Goal: Task Accomplishment & Management: Use online tool/utility

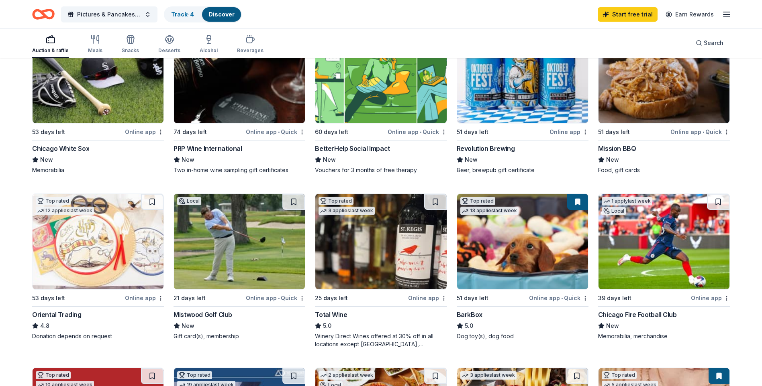
scroll to position [120, 0]
click at [180, 15] on link "Track · 4" at bounding box center [182, 14] width 23 height 7
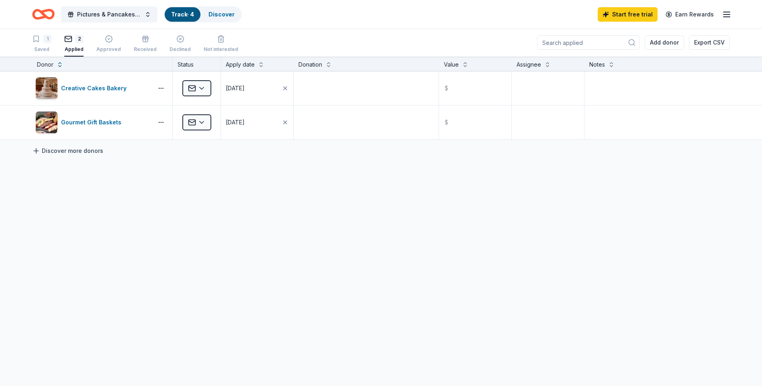
click at [66, 152] on link "Discover more donors" at bounding box center [67, 151] width 71 height 10
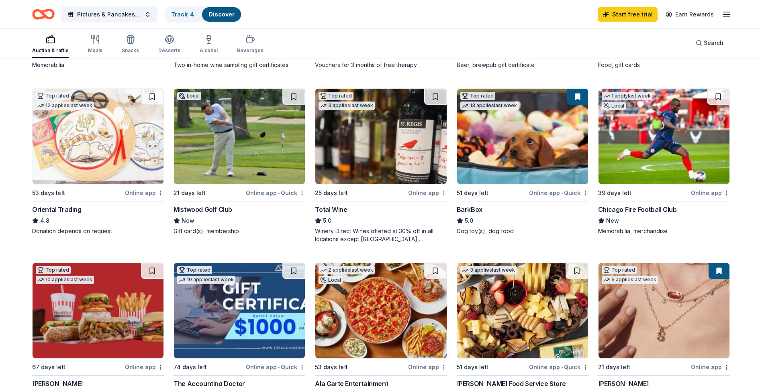
scroll to position [241, 0]
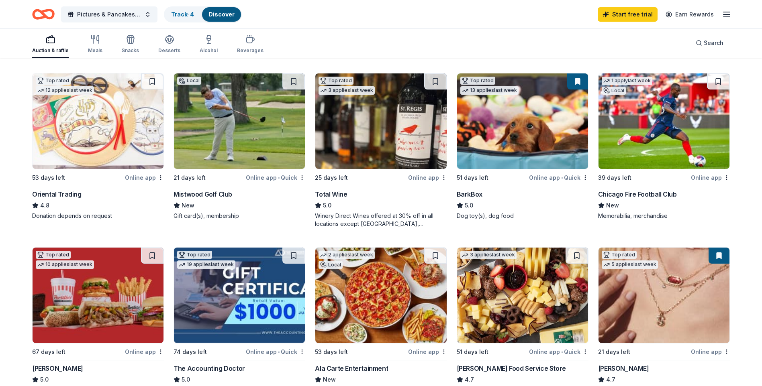
click at [670, 118] on img at bounding box center [663, 122] width 131 height 96
click at [717, 83] on button at bounding box center [718, 82] width 22 height 16
click at [183, 15] on link "Track · 5" at bounding box center [182, 14] width 22 height 7
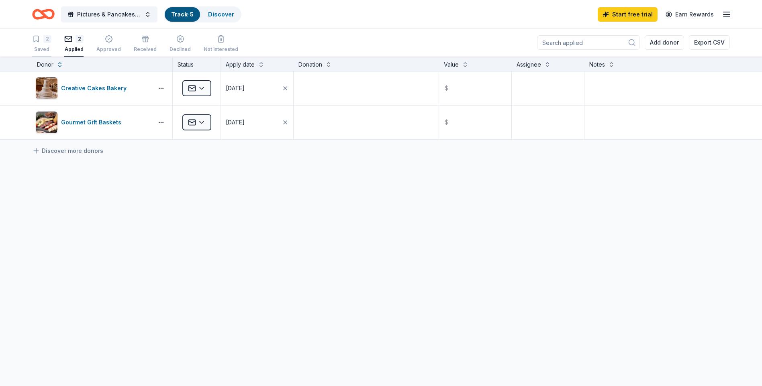
click at [48, 45] on div "2 Saved" at bounding box center [41, 44] width 19 height 18
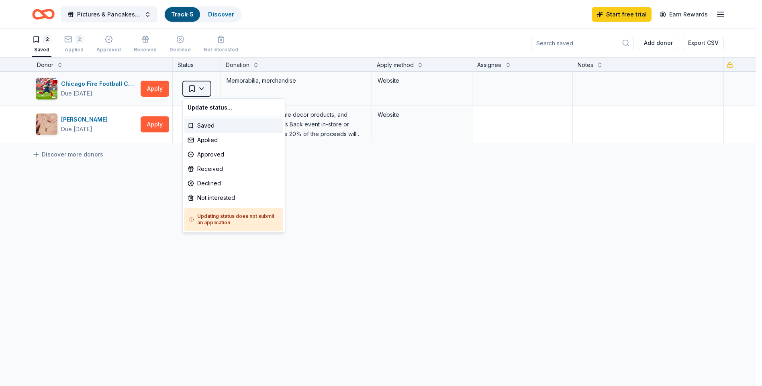
click at [202, 88] on html "Pictures & Pancakes with Santa Track · 5 Discover Start free trial Earn Rewards…" at bounding box center [381, 193] width 762 height 386
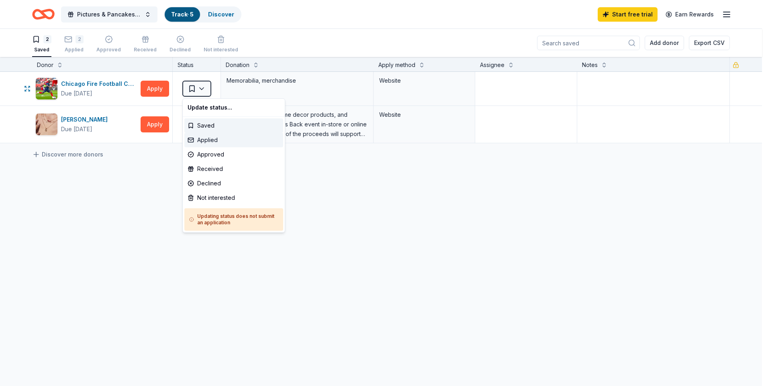
click at [211, 137] on div "Applied" at bounding box center [233, 140] width 99 height 14
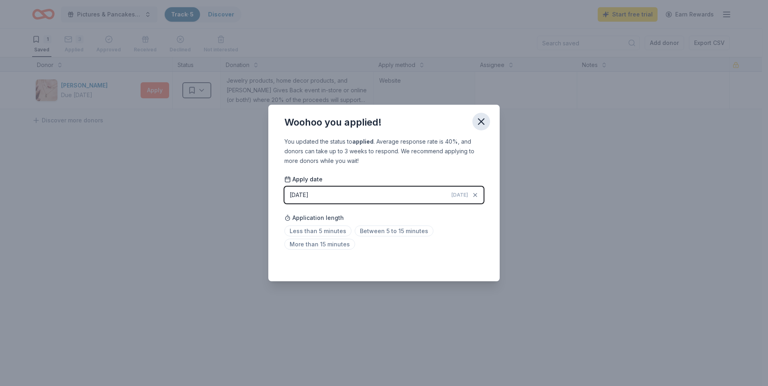
click at [485, 122] on icon "button" at bounding box center [481, 121] width 11 height 11
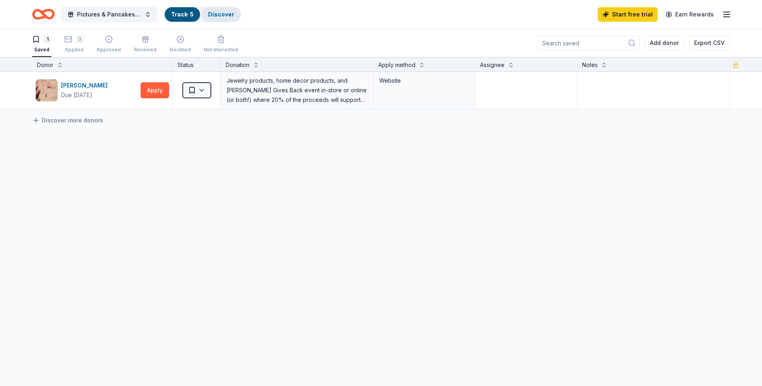
click at [214, 14] on link "Discover" at bounding box center [221, 14] width 26 height 7
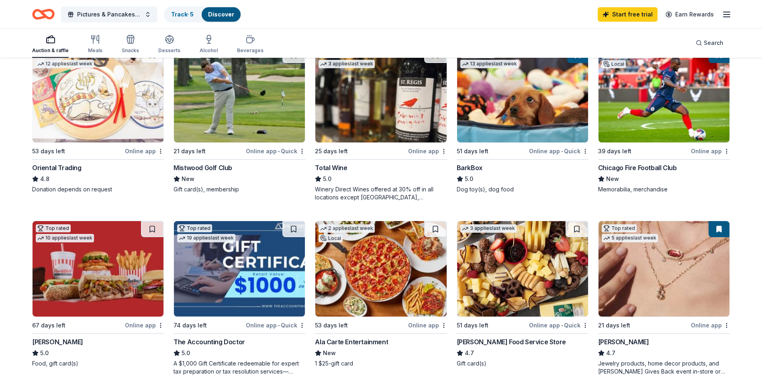
scroll to position [281, 0]
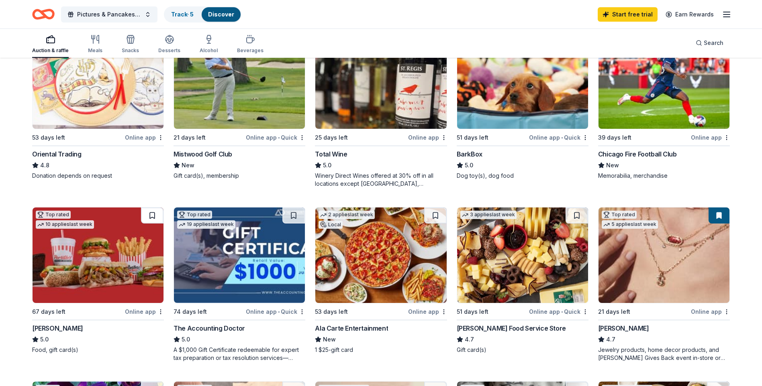
click at [151, 217] on button at bounding box center [152, 216] width 22 height 16
click at [180, 14] on link "Track · 6" at bounding box center [182, 14] width 23 height 7
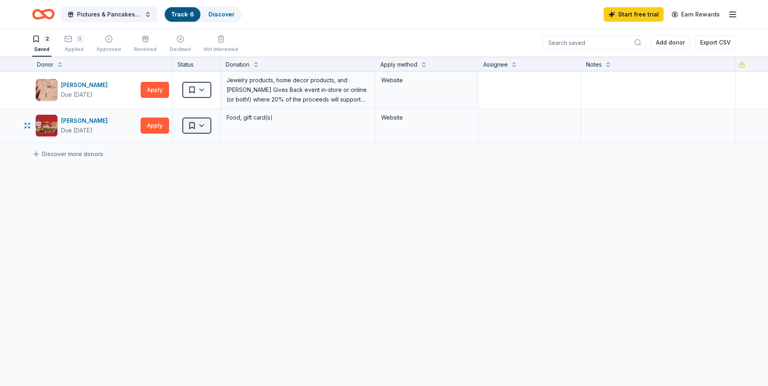
click at [204, 122] on html "Pictures & Pancakes with Santa Track · 6 Discover Start free trial Earn Rewards…" at bounding box center [384, 193] width 768 height 386
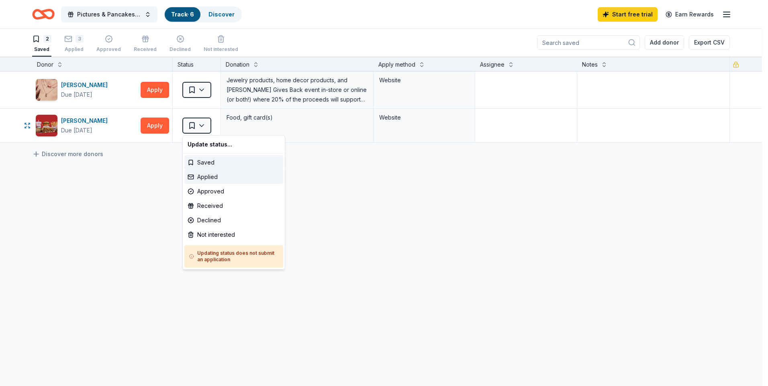
click at [210, 175] on div "Applied" at bounding box center [233, 177] width 99 height 14
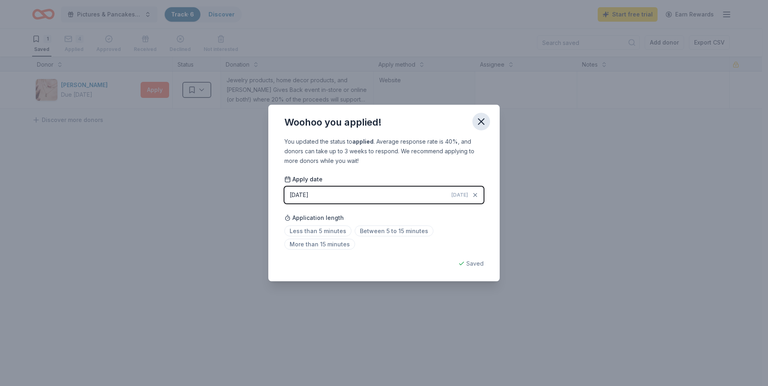
click at [479, 122] on icon "button" at bounding box center [481, 121] width 11 height 11
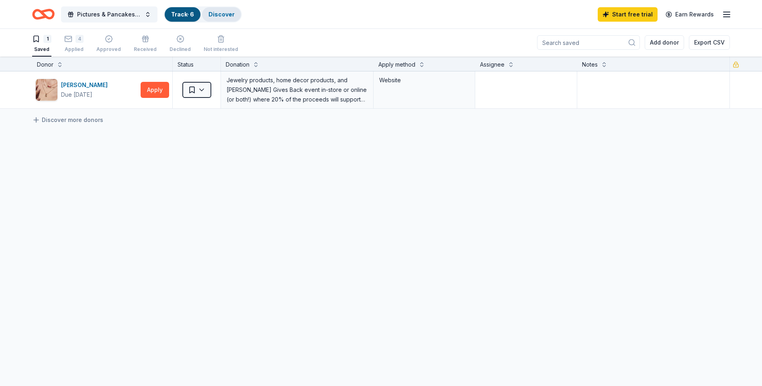
click at [214, 15] on link "Discover" at bounding box center [221, 14] width 26 height 7
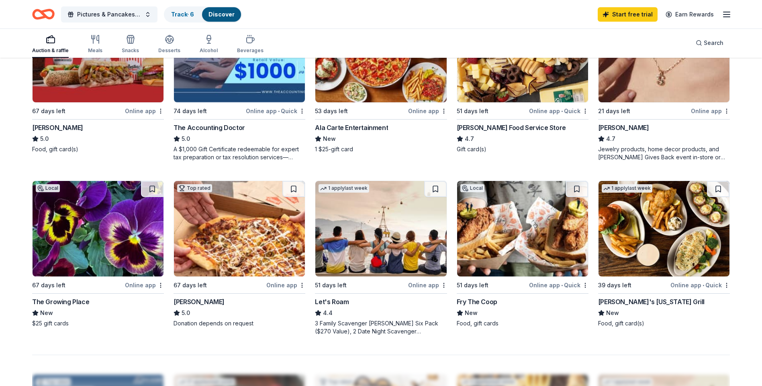
scroll to position [522, 0]
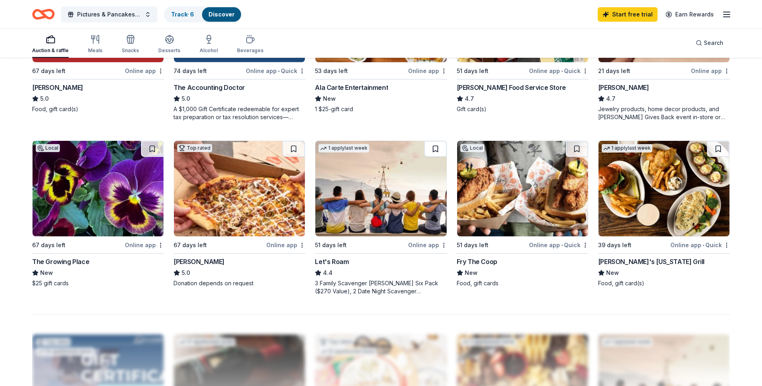
click at [437, 149] on button at bounding box center [435, 149] width 22 height 16
click at [182, 14] on link "Track · 7" at bounding box center [182, 14] width 22 height 7
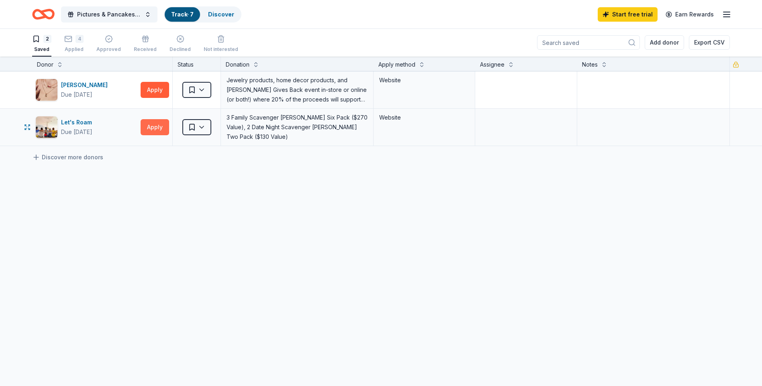
click at [153, 126] on button "Apply" at bounding box center [155, 127] width 29 height 16
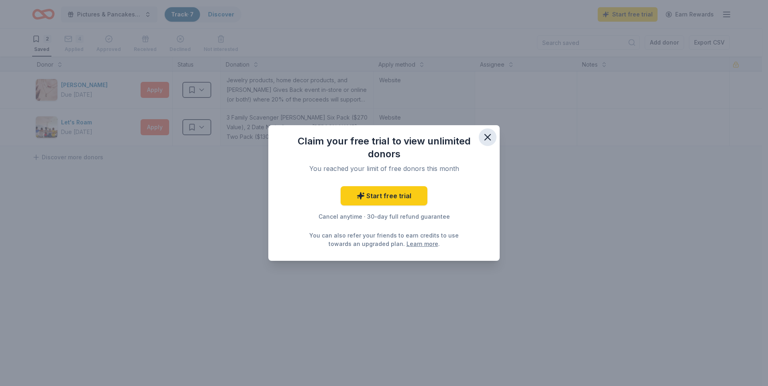
click at [486, 139] on icon "button" at bounding box center [488, 138] width 6 height 6
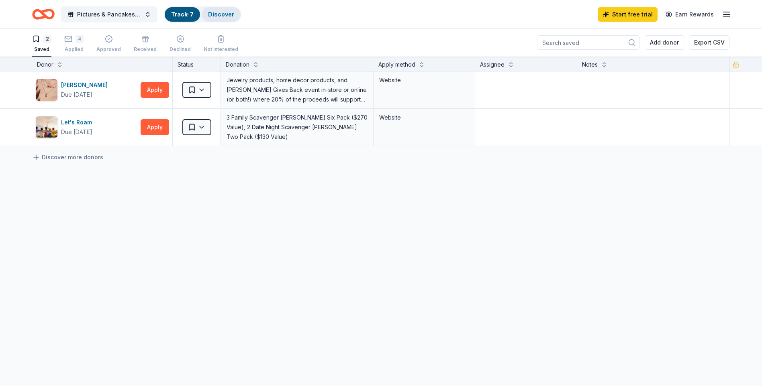
click at [216, 14] on link "Discover" at bounding box center [221, 14] width 26 height 7
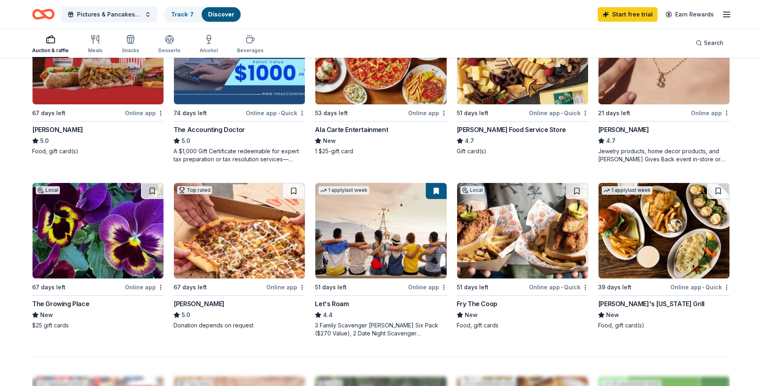
scroll to position [482, 0]
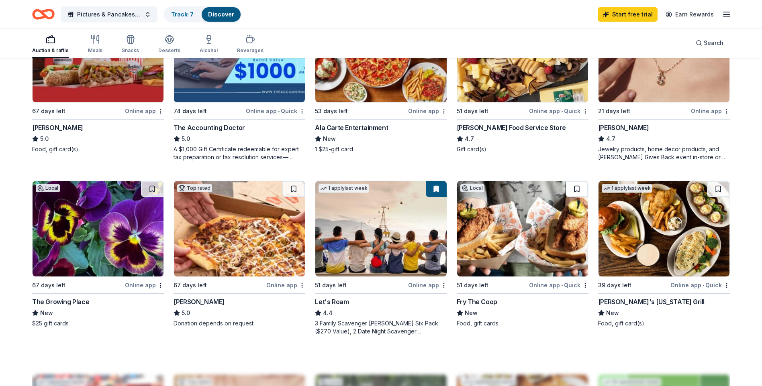
click at [576, 188] on button at bounding box center [577, 189] width 22 height 16
click at [184, 11] on link "Track · 8" at bounding box center [182, 14] width 23 height 7
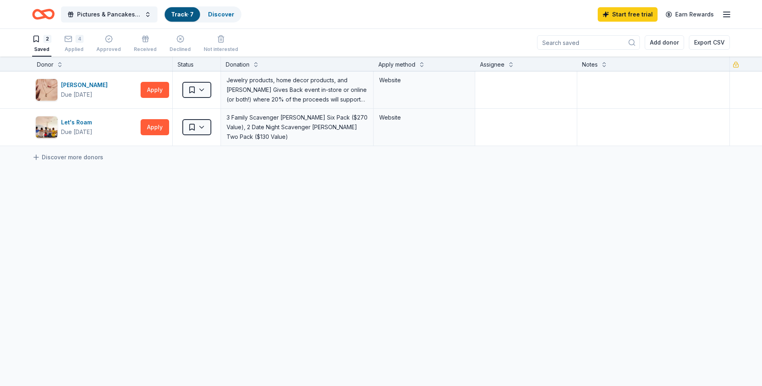
scroll to position [0, 0]
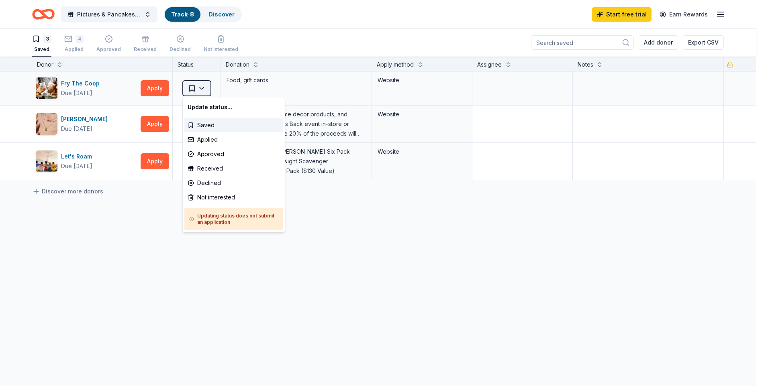
click at [204, 86] on html "Pictures & Pancakes with Santa Track · 8 Discover Start free trial Earn Rewards…" at bounding box center [381, 193] width 762 height 386
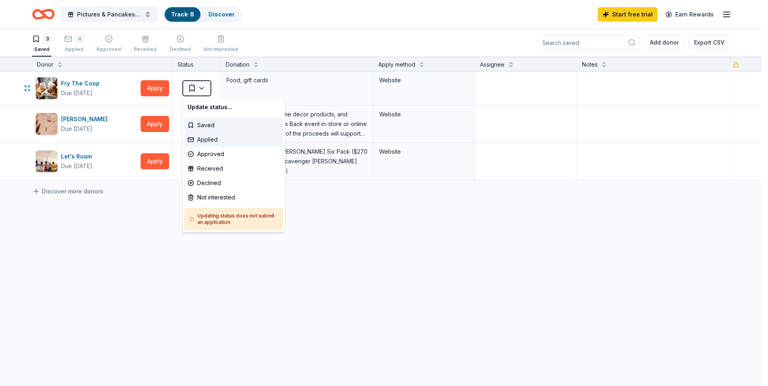
click at [217, 140] on div "Applied" at bounding box center [233, 140] width 99 height 14
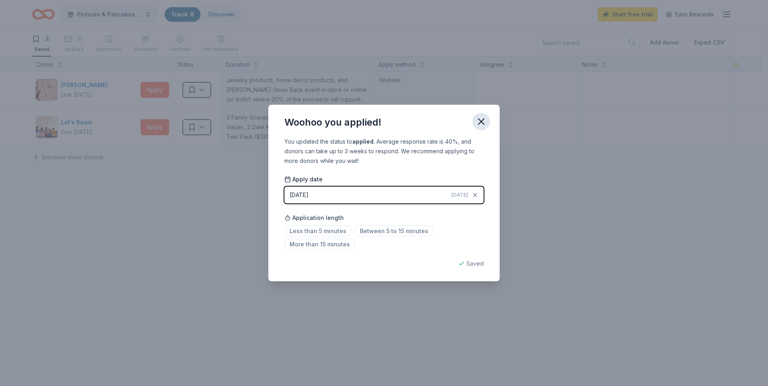
click at [476, 120] on icon "button" at bounding box center [481, 121] width 11 height 11
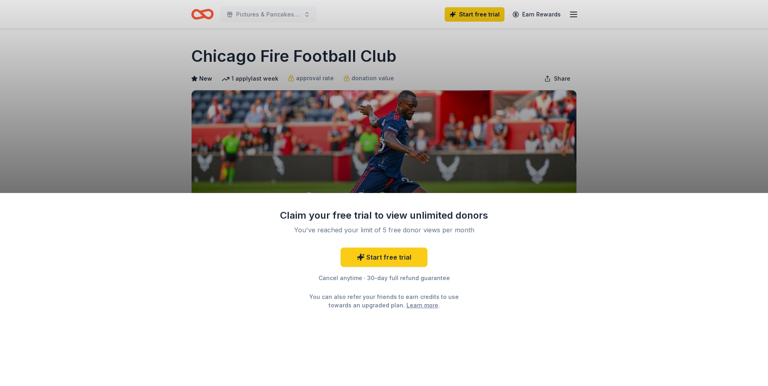
click at [642, 127] on div "Claim your free trial to view unlimited donors You've reached your limit of 5 f…" at bounding box center [384, 193] width 768 height 386
